Goal: Task Accomplishment & Management: Manage account settings

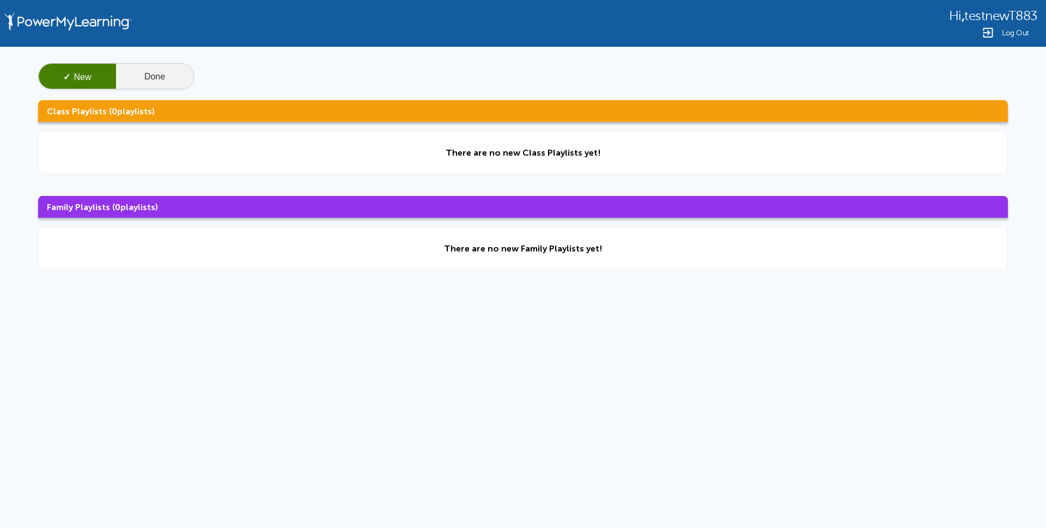
click at [136, 64] on button "Done" at bounding box center [154, 77] width 77 height 26
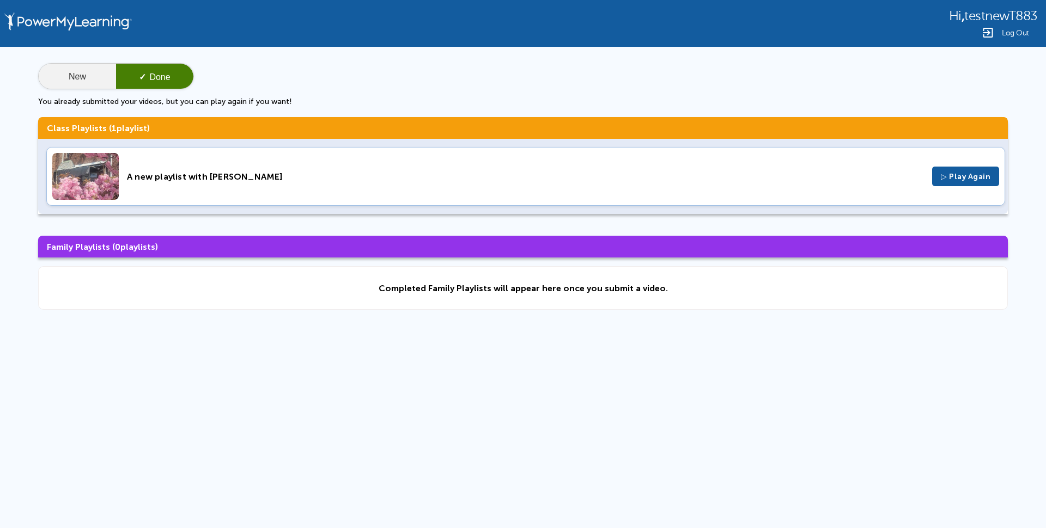
click at [53, 81] on button "New" at bounding box center [77, 77] width 77 height 26
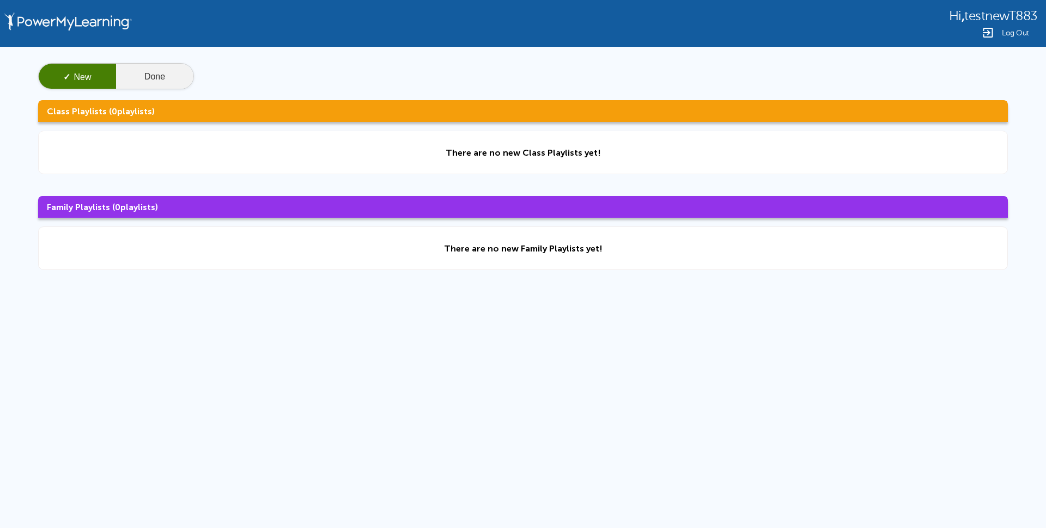
click at [150, 74] on button "Done" at bounding box center [154, 77] width 77 height 26
click at [1016, 37] on div "Log Out" at bounding box center [993, 32] width 88 height 13
click at [1004, 30] on span "Log Out" at bounding box center [1014, 33] width 27 height 8
click at [129, 75] on button "Done" at bounding box center [154, 77] width 77 height 26
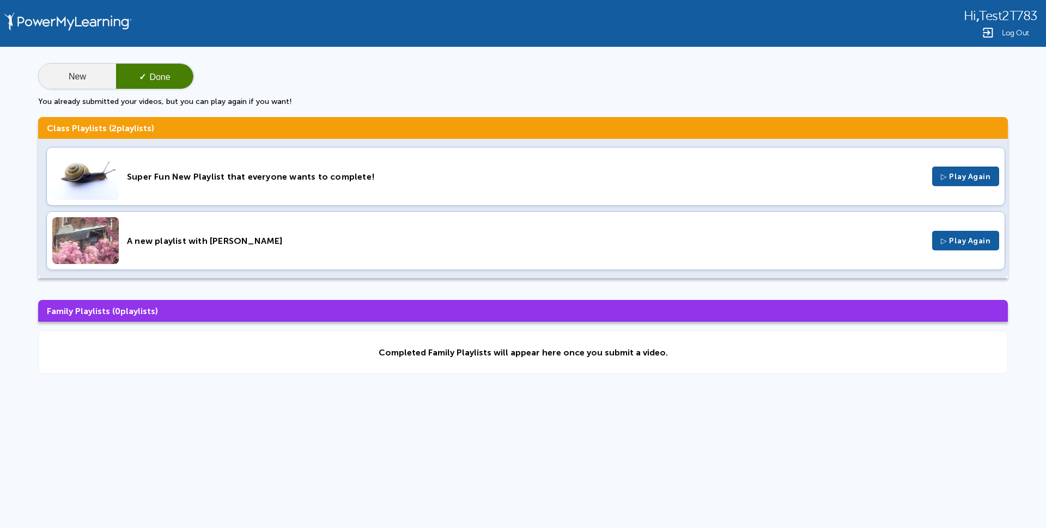
click at [81, 80] on button "New" at bounding box center [77, 77] width 77 height 26
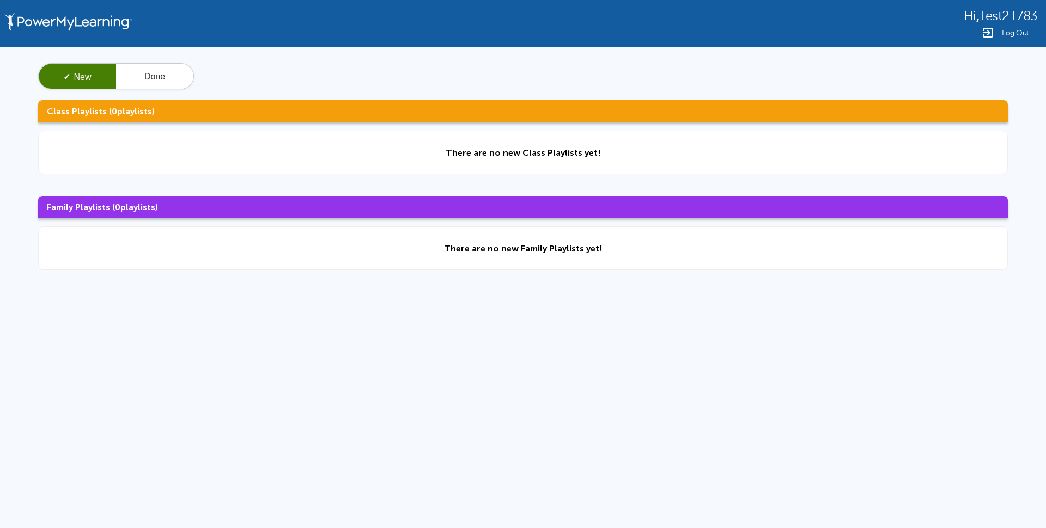
click at [1001, 30] on div "Log Out" at bounding box center [1000, 32] width 74 height 13
click at [151, 73] on button "Done" at bounding box center [154, 77] width 77 height 26
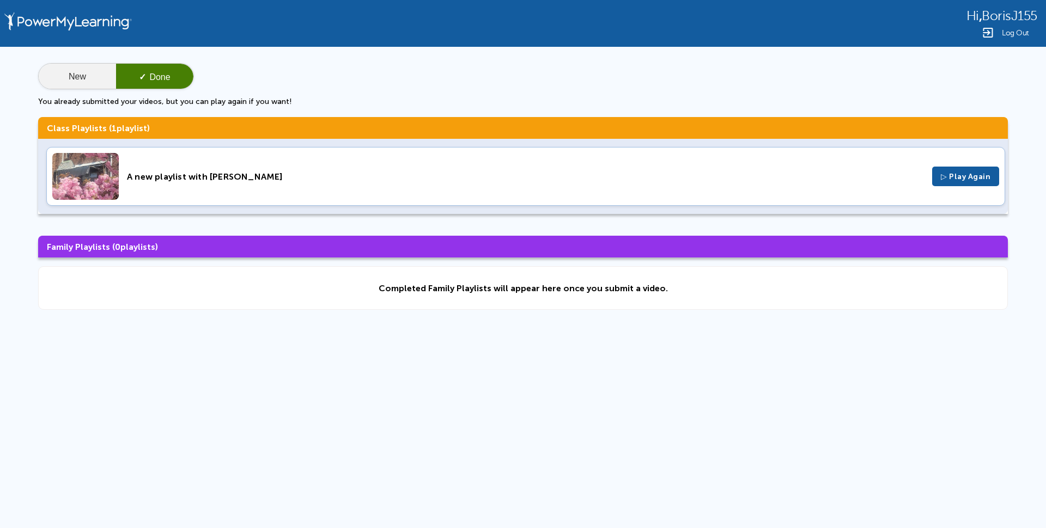
click at [80, 83] on button "New" at bounding box center [77, 77] width 77 height 26
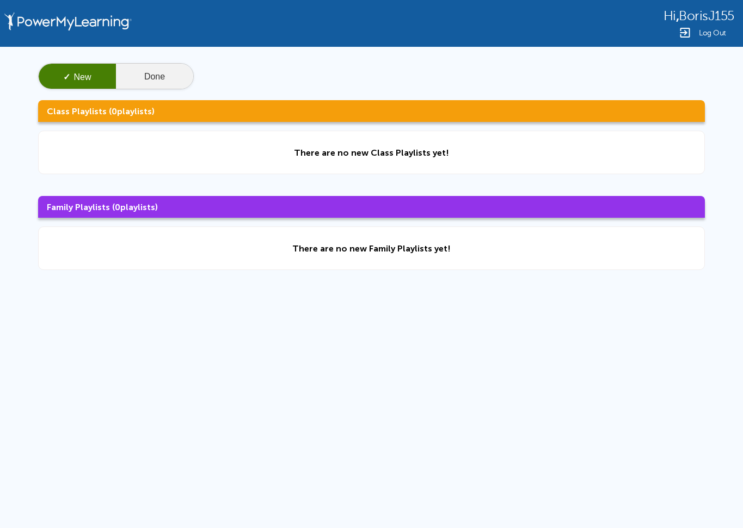
click at [141, 68] on button "Done" at bounding box center [154, 77] width 77 height 26
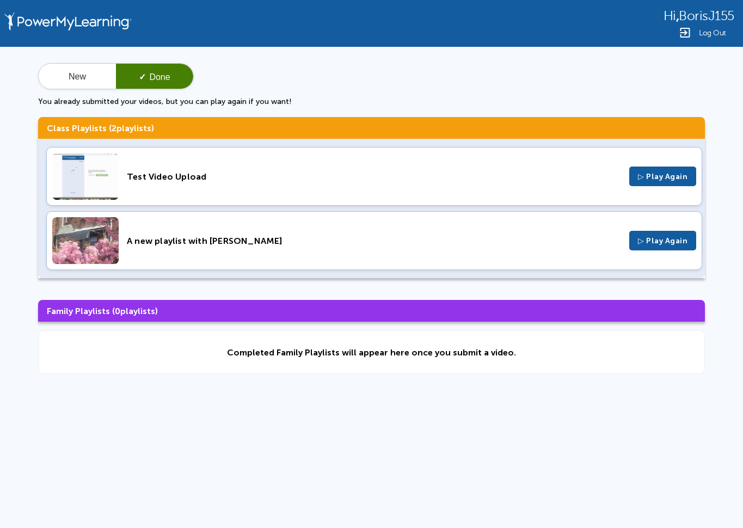
click at [80, 89] on div "New ✓ Done" at bounding box center [116, 76] width 156 height 26
click at [70, 71] on button "New" at bounding box center [77, 77] width 77 height 26
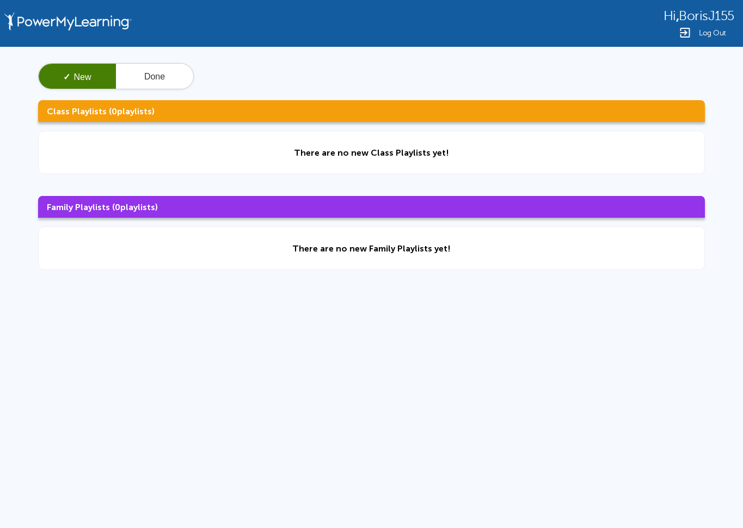
click at [697, 28] on div "Log Out" at bounding box center [699, 32] width 71 height 13
click at [713, 32] on span "Log Out" at bounding box center [712, 33] width 27 height 8
click at [126, 77] on button "Done" at bounding box center [154, 77] width 77 height 26
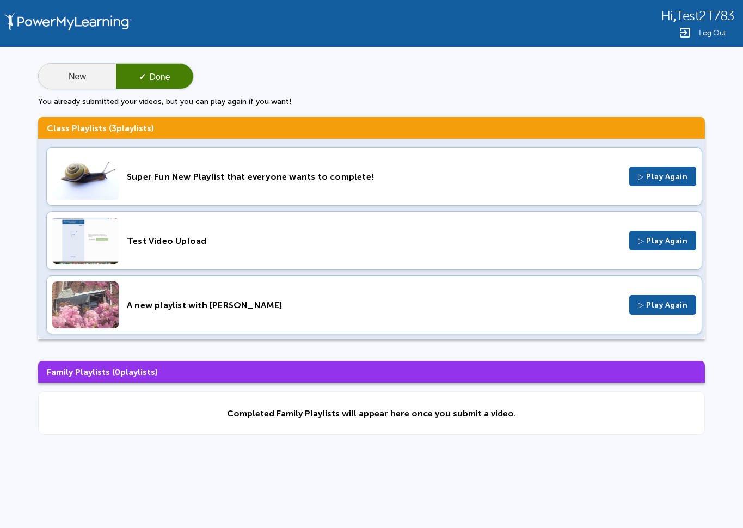
click at [69, 80] on button "New" at bounding box center [77, 77] width 77 height 26
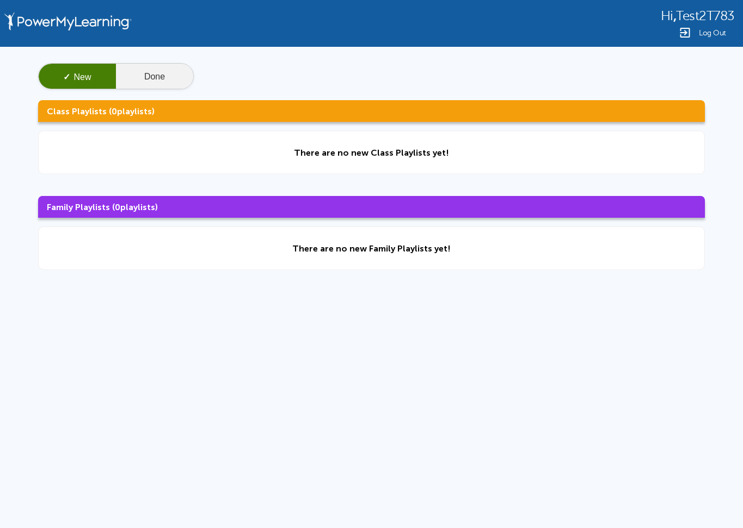
click at [163, 76] on button "Done" at bounding box center [154, 77] width 77 height 26
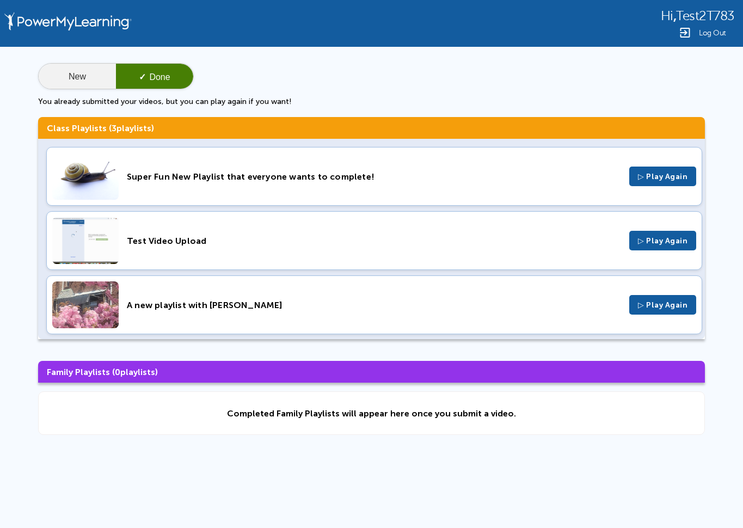
click at [71, 77] on button "New" at bounding box center [77, 77] width 77 height 26
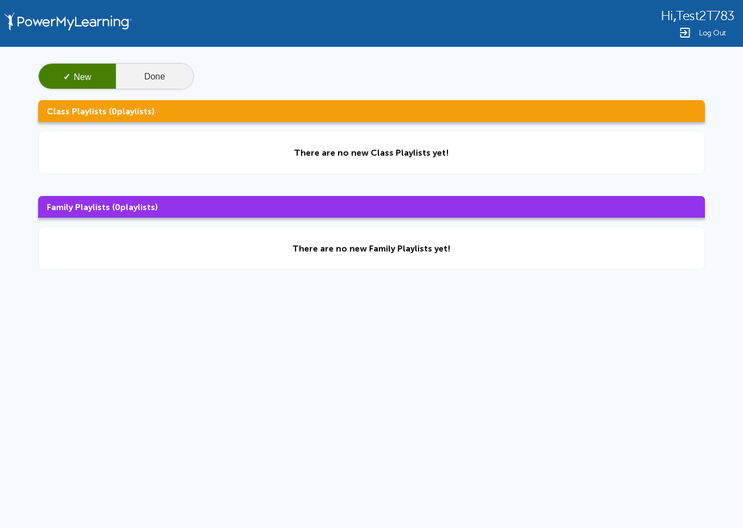
click at [162, 73] on button "Done" at bounding box center [154, 77] width 77 height 26
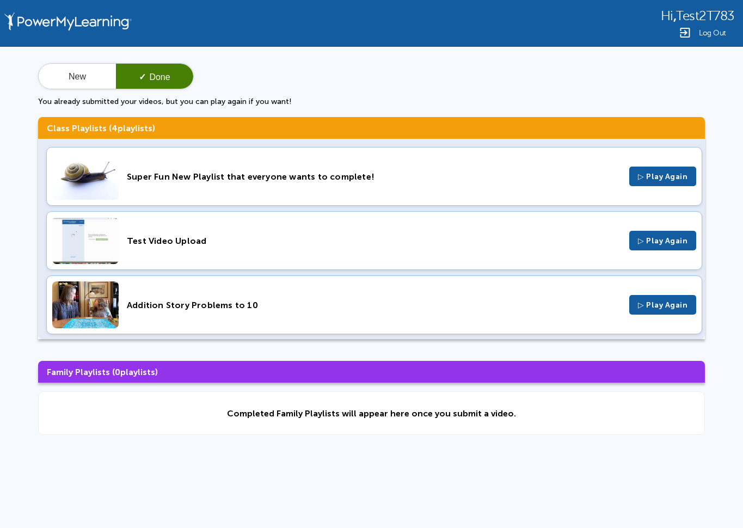
click at [691, 34] on img at bounding box center [685, 32] width 13 height 13
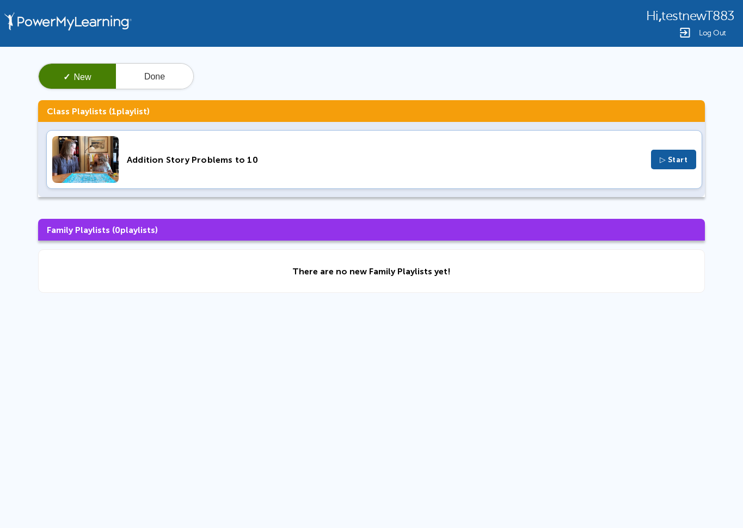
click at [248, 152] on div "Addition Story Problems to 10 ▷ Start" at bounding box center [374, 159] width 656 height 59
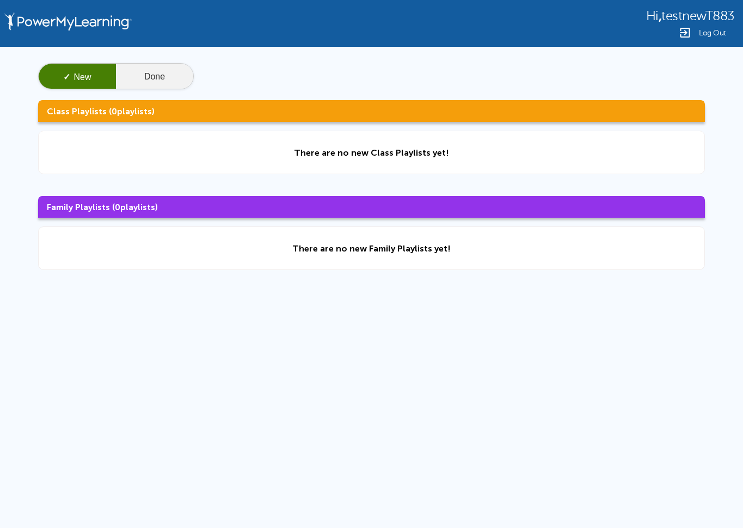
click at [138, 77] on button "Done" at bounding box center [154, 77] width 77 height 26
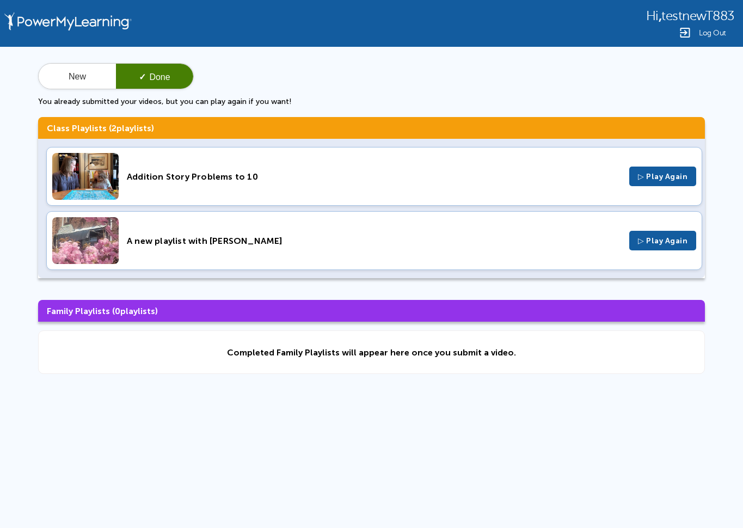
click at [267, 178] on div "Addition Story Problems to 10" at bounding box center [374, 177] width 494 height 10
click at [33, 78] on div "New ✓ Done You already submitted your videos, but you can play again if you wan…" at bounding box center [371, 219] width 743 height 344
click at [54, 78] on button "New" at bounding box center [77, 77] width 77 height 26
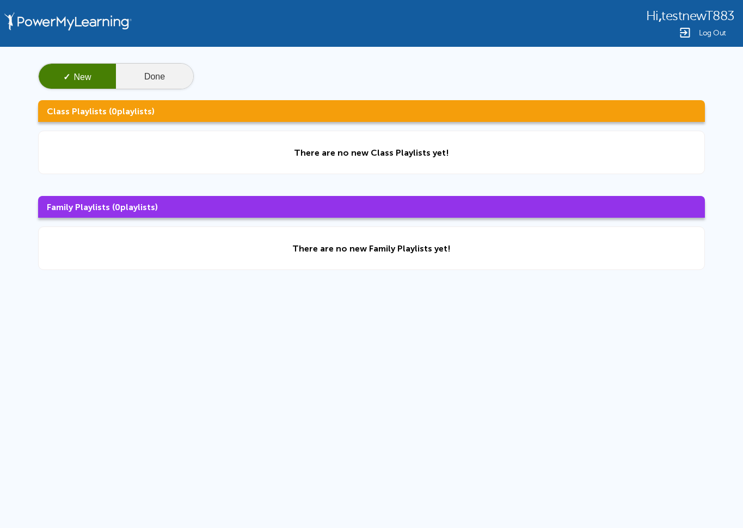
click at [133, 73] on button "Done" at bounding box center [154, 77] width 77 height 26
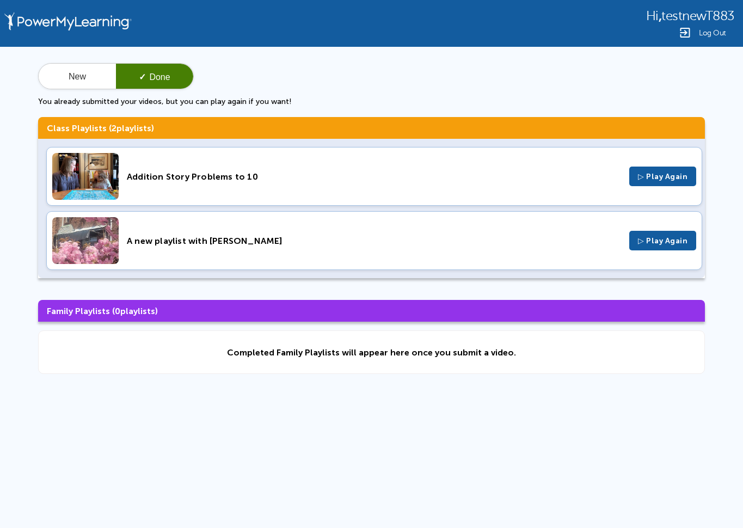
click at [541, 384] on div "New ✓ Done You already submitted your videos, but you can play again if you wan…" at bounding box center [371, 219] width 743 height 344
click at [67, 71] on button "New" at bounding box center [77, 77] width 77 height 26
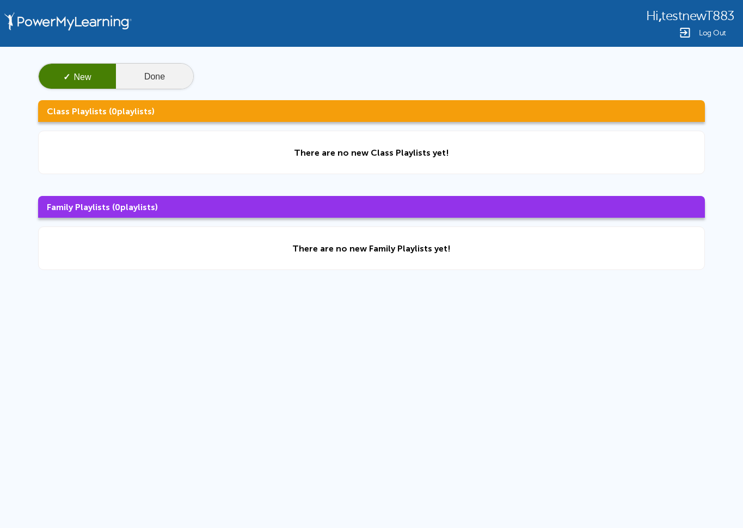
click at [174, 71] on button "Done" at bounding box center [154, 77] width 77 height 26
click at [139, 74] on button "Done" at bounding box center [154, 77] width 77 height 26
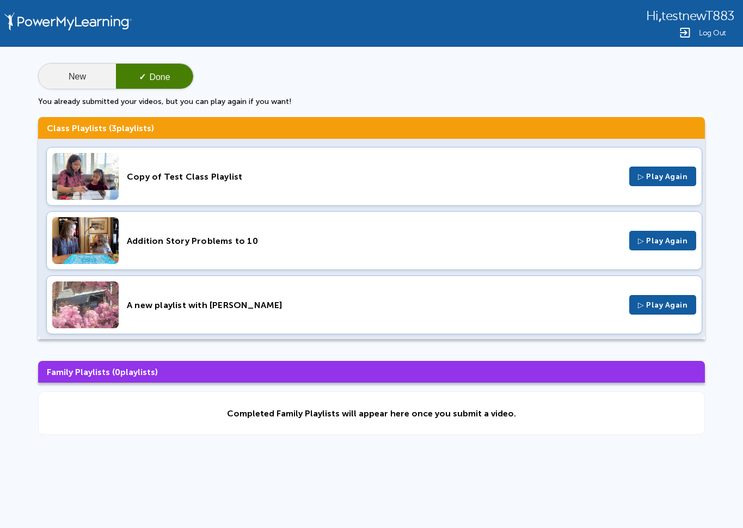
click at [105, 78] on button "New" at bounding box center [77, 77] width 77 height 26
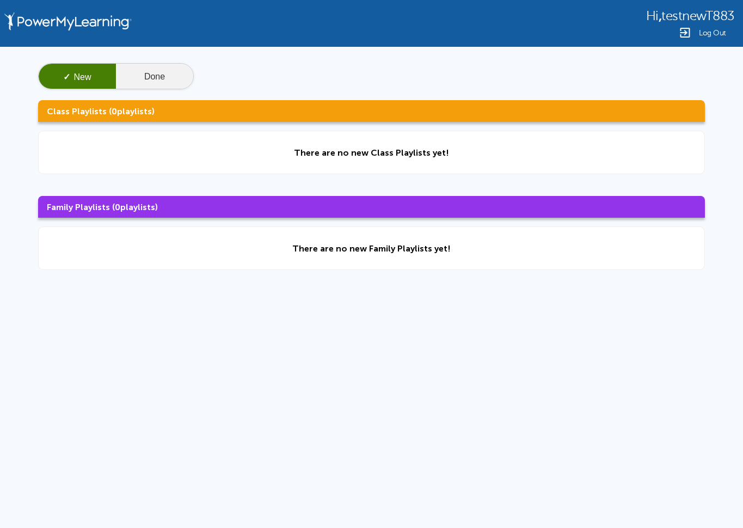
click at [141, 72] on button "Done" at bounding box center [154, 77] width 77 height 26
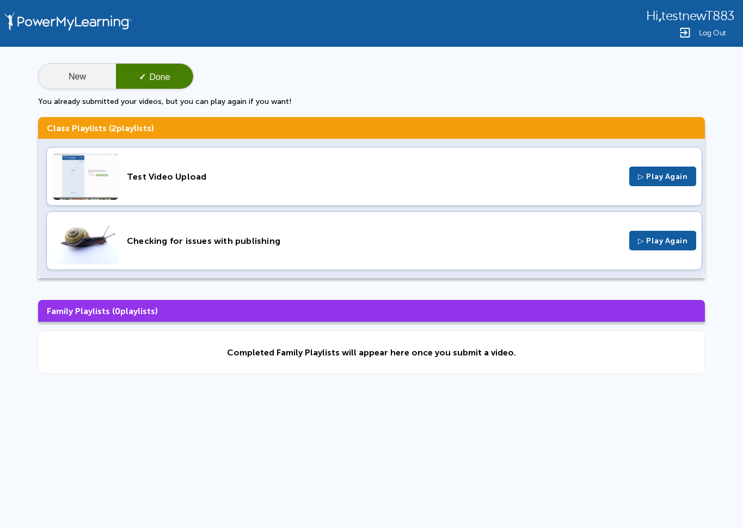
click at [85, 80] on button "New" at bounding box center [77, 77] width 77 height 26
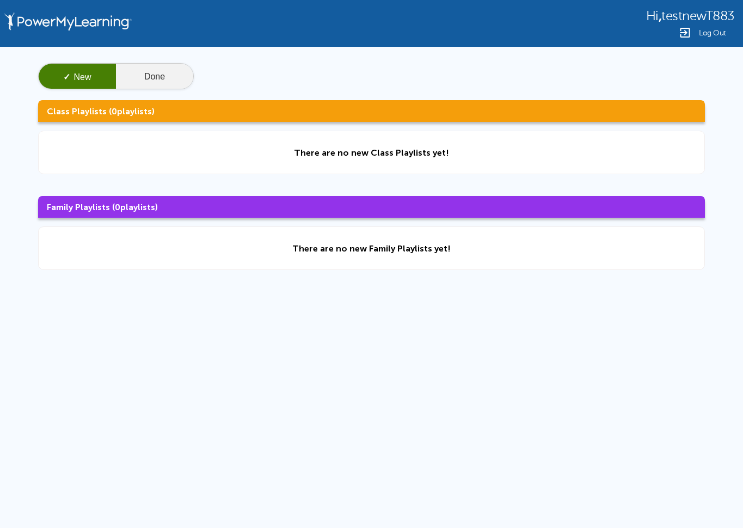
click at [176, 77] on button "Done" at bounding box center [154, 77] width 77 height 26
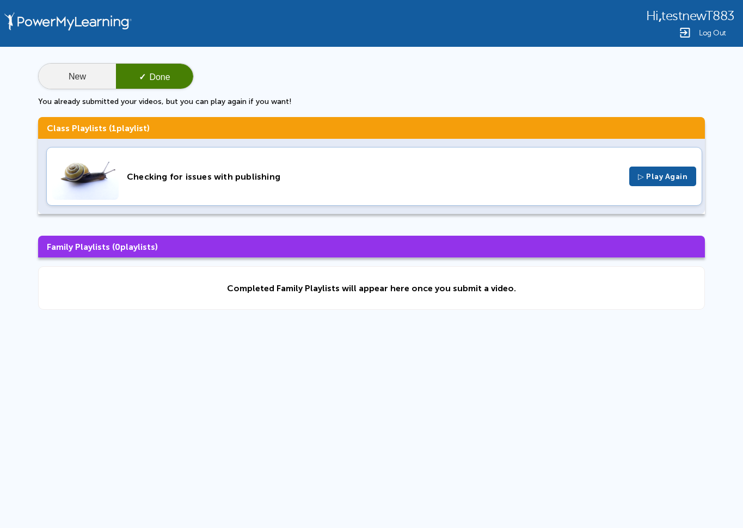
click at [88, 67] on button "New" at bounding box center [77, 77] width 77 height 26
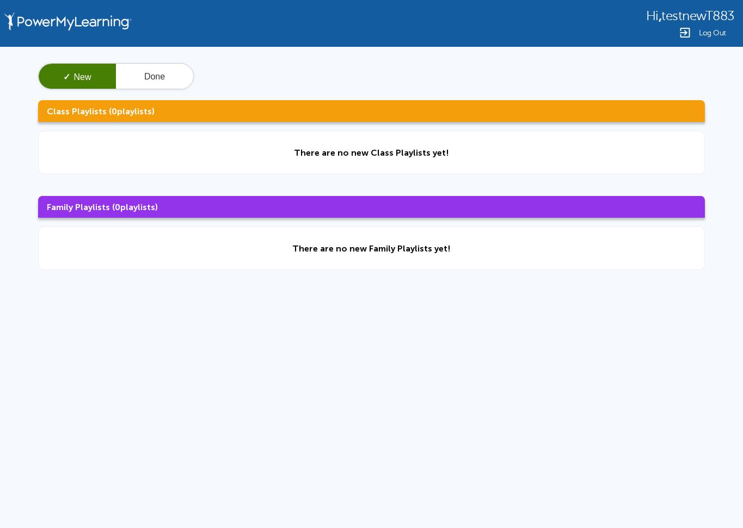
click at [702, 25] on div "Hi , testnewT883 Log Out" at bounding box center [690, 24] width 88 height 32
click at [707, 28] on div "Log Out" at bounding box center [690, 32] width 88 height 13
click at [152, 77] on button "Done" at bounding box center [154, 77] width 77 height 26
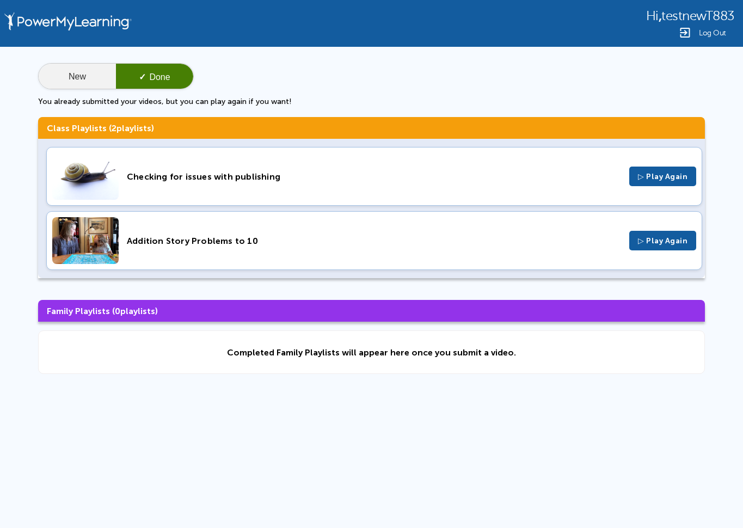
click at [91, 83] on button "New" at bounding box center [77, 77] width 77 height 26
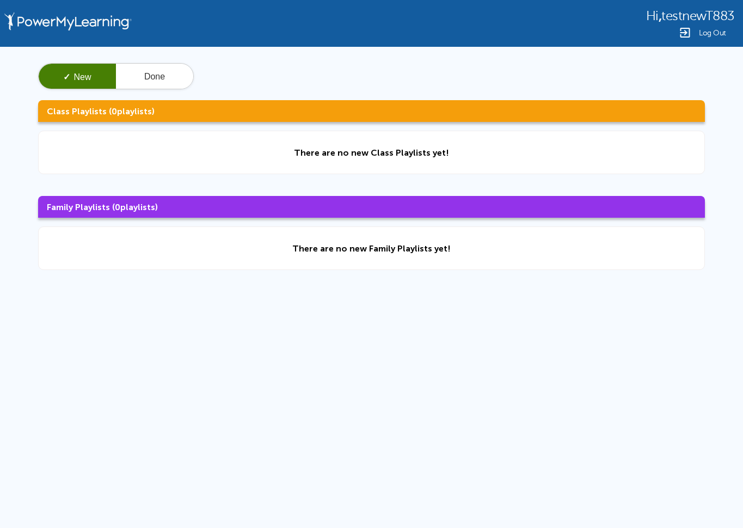
click at [715, 26] on div "Log Out" at bounding box center [690, 32] width 88 height 13
click at [173, 73] on button "Done" at bounding box center [154, 77] width 77 height 26
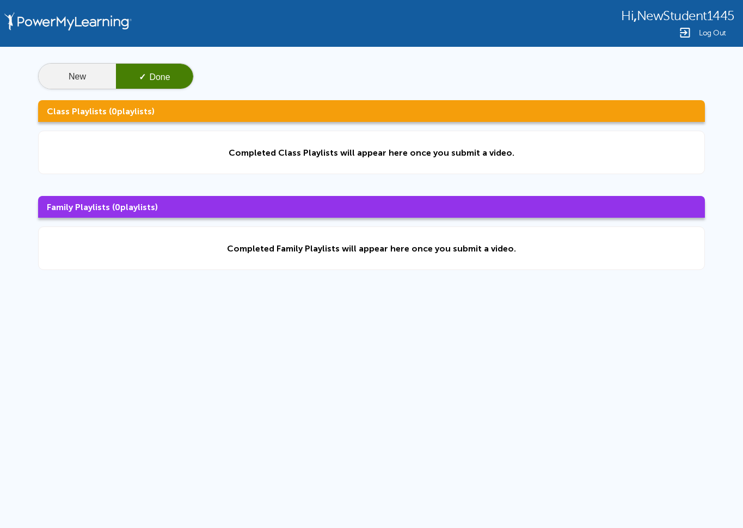
click at [92, 82] on button "New" at bounding box center [77, 77] width 77 height 26
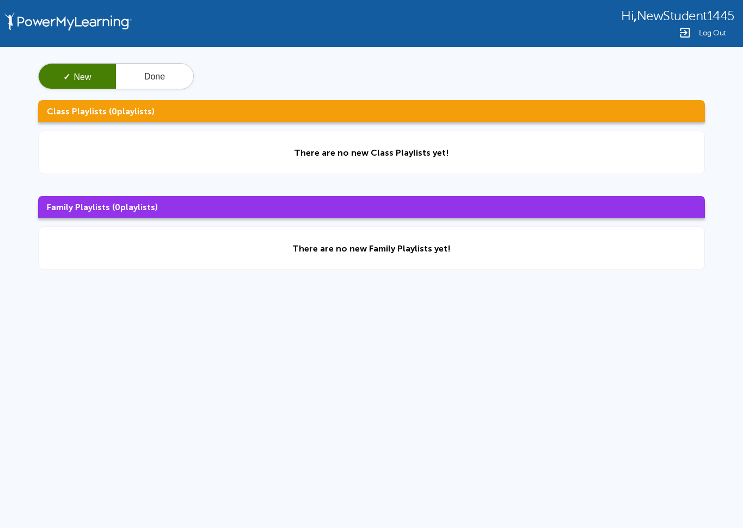
click at [713, 34] on span "Log Out" at bounding box center [712, 33] width 27 height 8
click at [682, 36] on img at bounding box center [685, 32] width 13 height 13
click at [722, 29] on span "Log Out" at bounding box center [712, 33] width 27 height 8
click at [692, 33] on img at bounding box center [685, 32] width 13 height 13
click at [708, 32] on span "Log Out" at bounding box center [712, 33] width 27 height 8
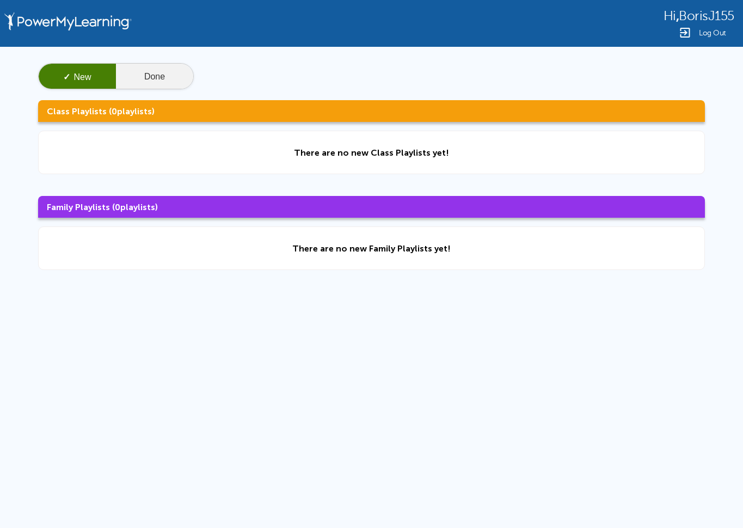
click at [146, 83] on button "Done" at bounding box center [154, 77] width 77 height 26
click at [179, 66] on button "Done" at bounding box center [154, 77] width 77 height 26
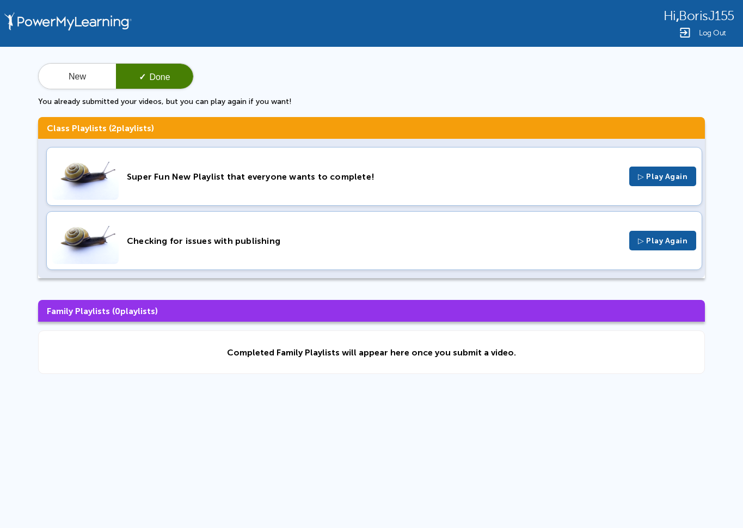
click at [694, 39] on div "Log Out" at bounding box center [699, 32] width 71 height 13
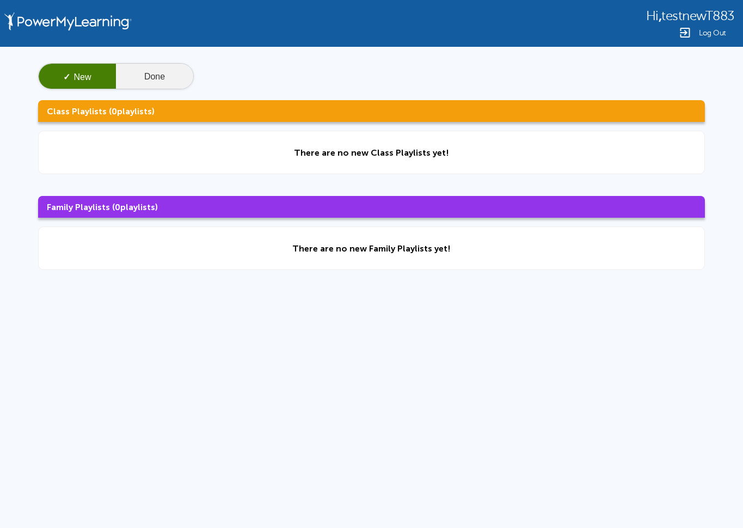
click at [154, 82] on button "Done" at bounding box center [154, 77] width 77 height 26
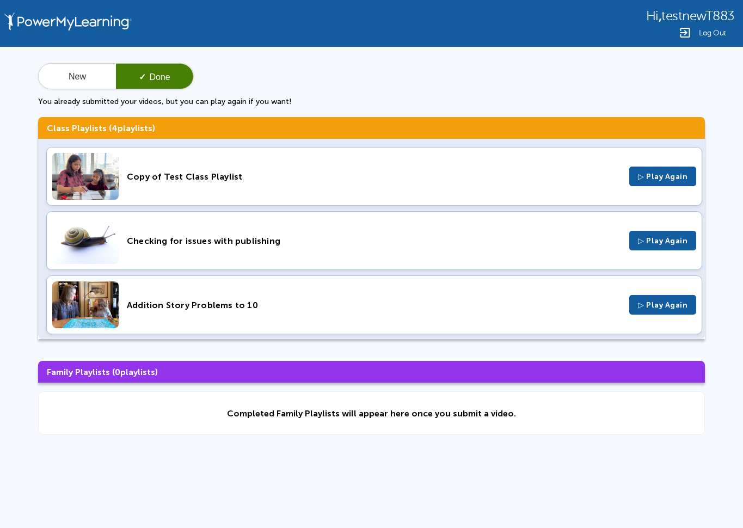
click at [710, 35] on span "Log Out" at bounding box center [712, 33] width 27 height 8
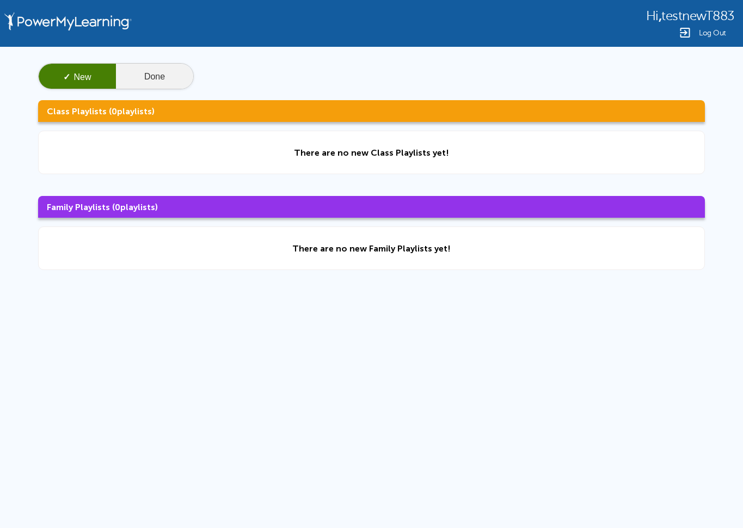
click at [155, 84] on button "Done" at bounding box center [154, 77] width 77 height 26
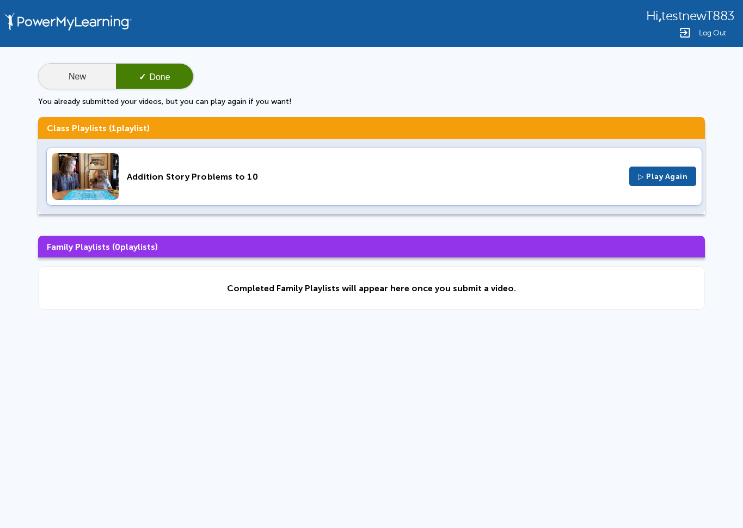
click at [82, 77] on button "New" at bounding box center [77, 77] width 77 height 26
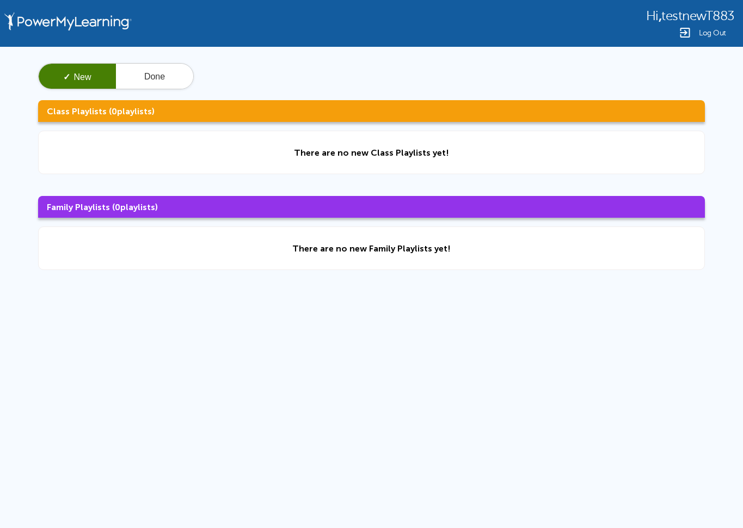
click at [707, 27] on div "Log Out" at bounding box center [690, 32] width 88 height 13
click at [133, 76] on button "Done" at bounding box center [154, 77] width 77 height 26
click at [160, 71] on button "Done" at bounding box center [154, 77] width 77 height 26
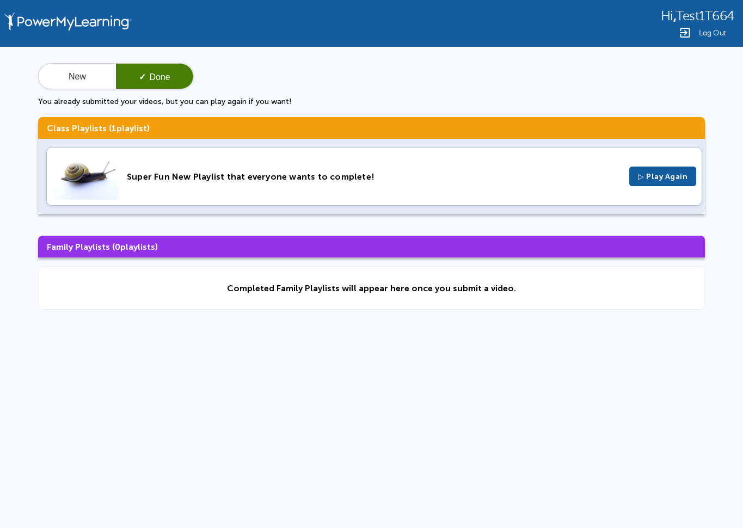
click at [717, 33] on span "Log Out" at bounding box center [712, 33] width 27 height 8
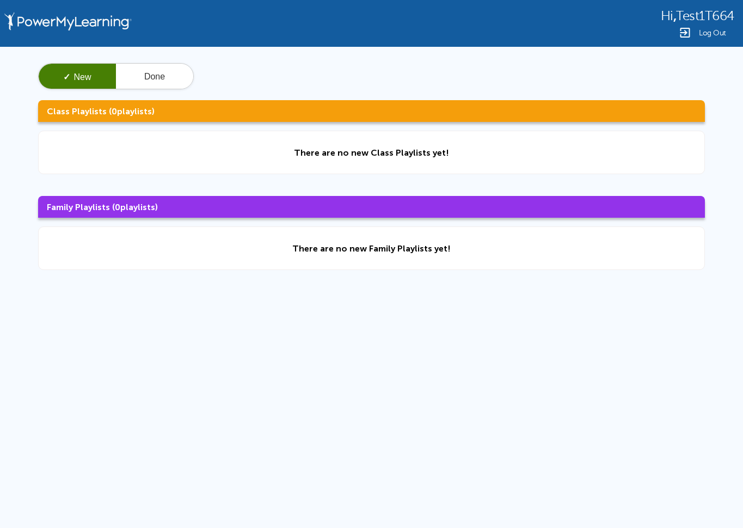
click at [702, 28] on div "Log Out" at bounding box center [698, 32] width 74 height 13
click at [727, 35] on div "Log Out" at bounding box center [698, 32] width 74 height 13
click at [706, 34] on span "Log Out" at bounding box center [712, 33] width 27 height 8
click at [169, 75] on button "Done" at bounding box center [154, 77] width 77 height 26
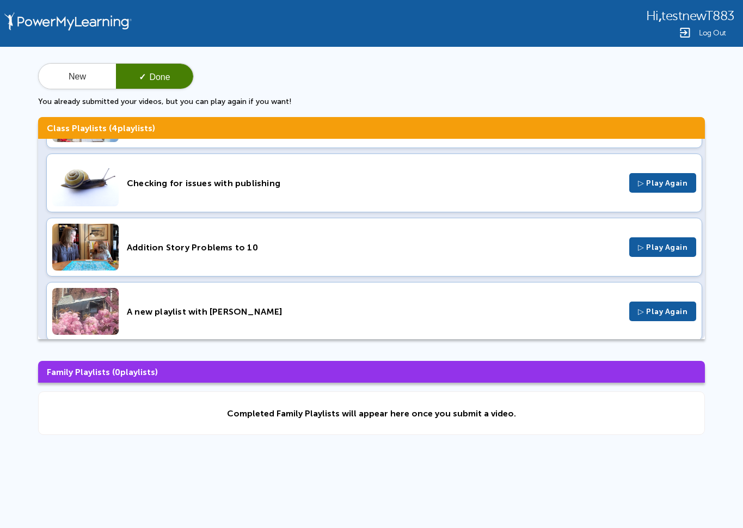
scroll to position [68, 0]
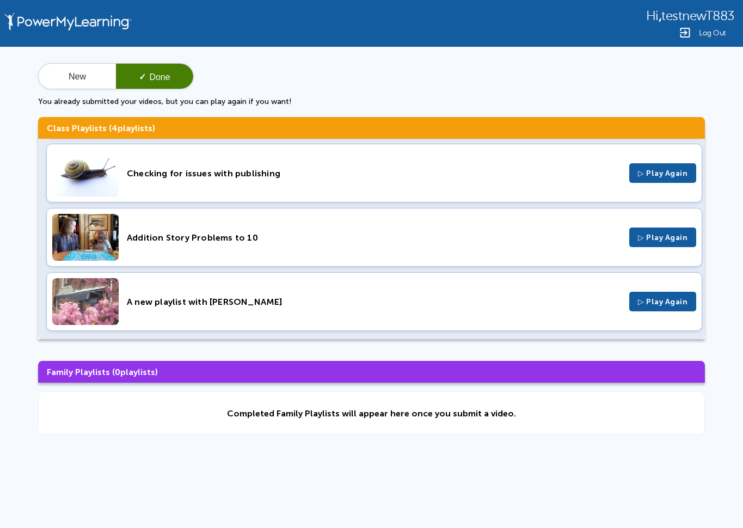
click at [696, 32] on div "Log Out" at bounding box center [690, 32] width 88 height 13
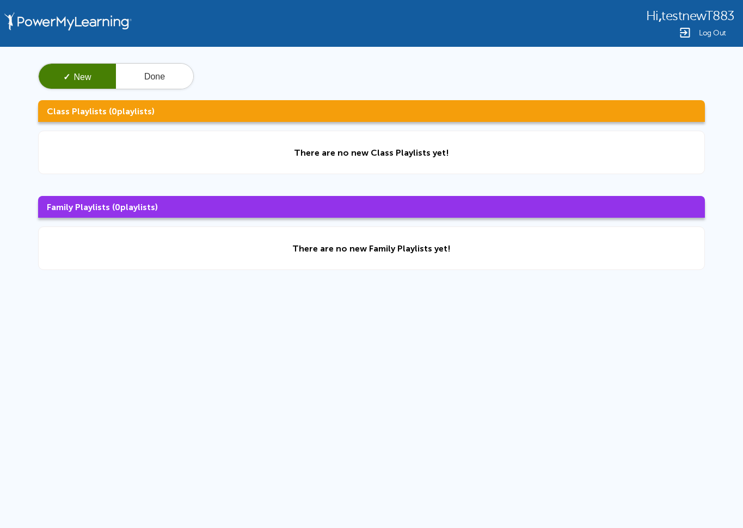
click at [171, 62] on div "✓ New Done Class Playlists ( 0 playlists) There are no new Class Playlists yet!…" at bounding box center [371, 167] width 743 height 240
click at [171, 74] on button "Done" at bounding box center [154, 77] width 77 height 26
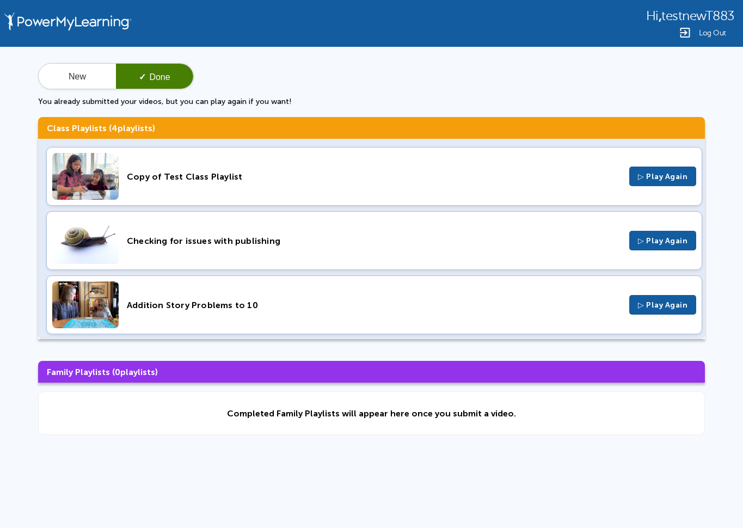
click at [306, 191] on div "Copy of Test Class Playlist ▷ Play Again" at bounding box center [374, 176] width 656 height 59
click at [240, 307] on div "Addition Story Problems to 10" at bounding box center [374, 305] width 494 height 10
click at [716, 34] on span "Log Out" at bounding box center [712, 33] width 27 height 8
